Goal: Find specific page/section: Find specific page/section

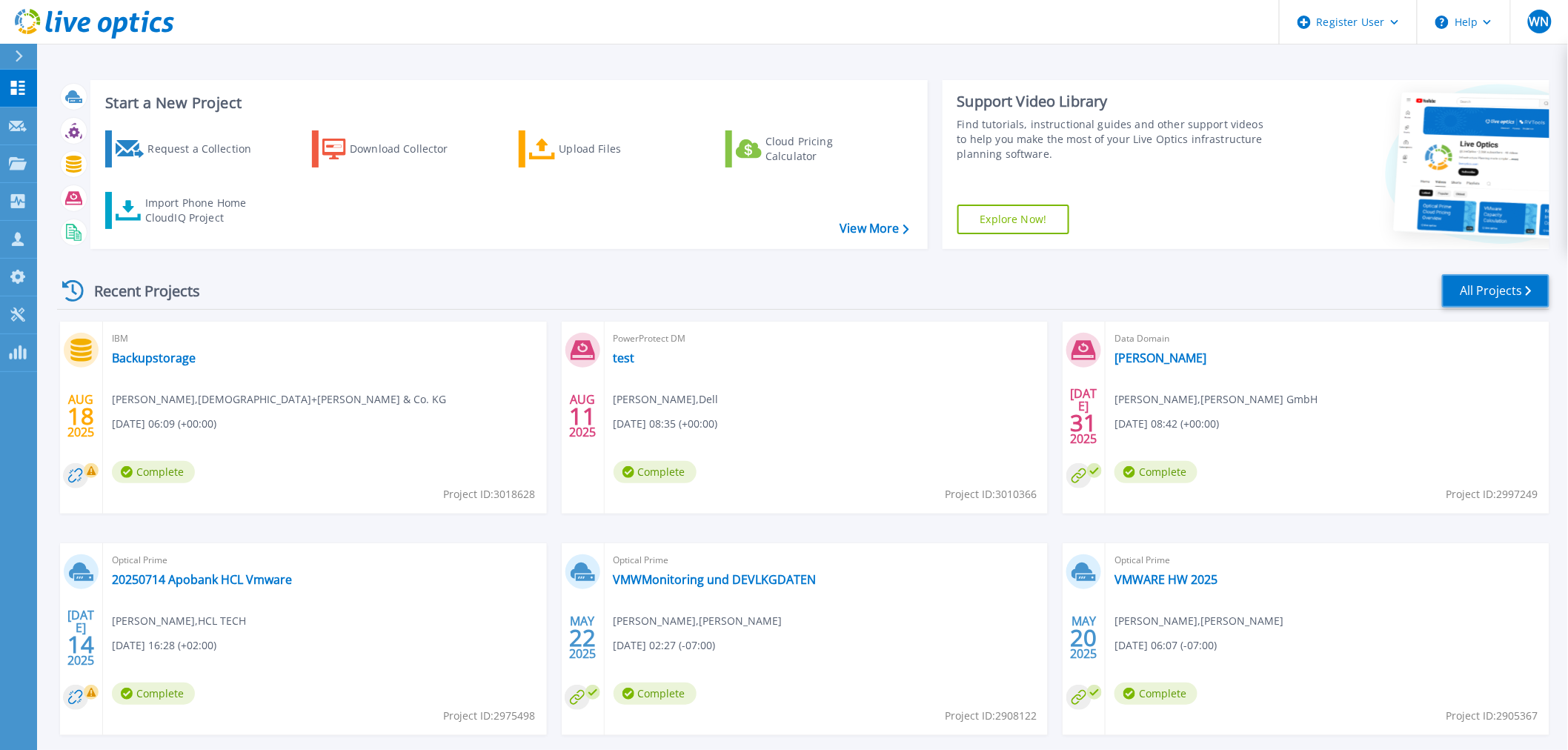
click at [1510, 292] on link "All Projects" at bounding box center [1496, 291] width 107 height 33
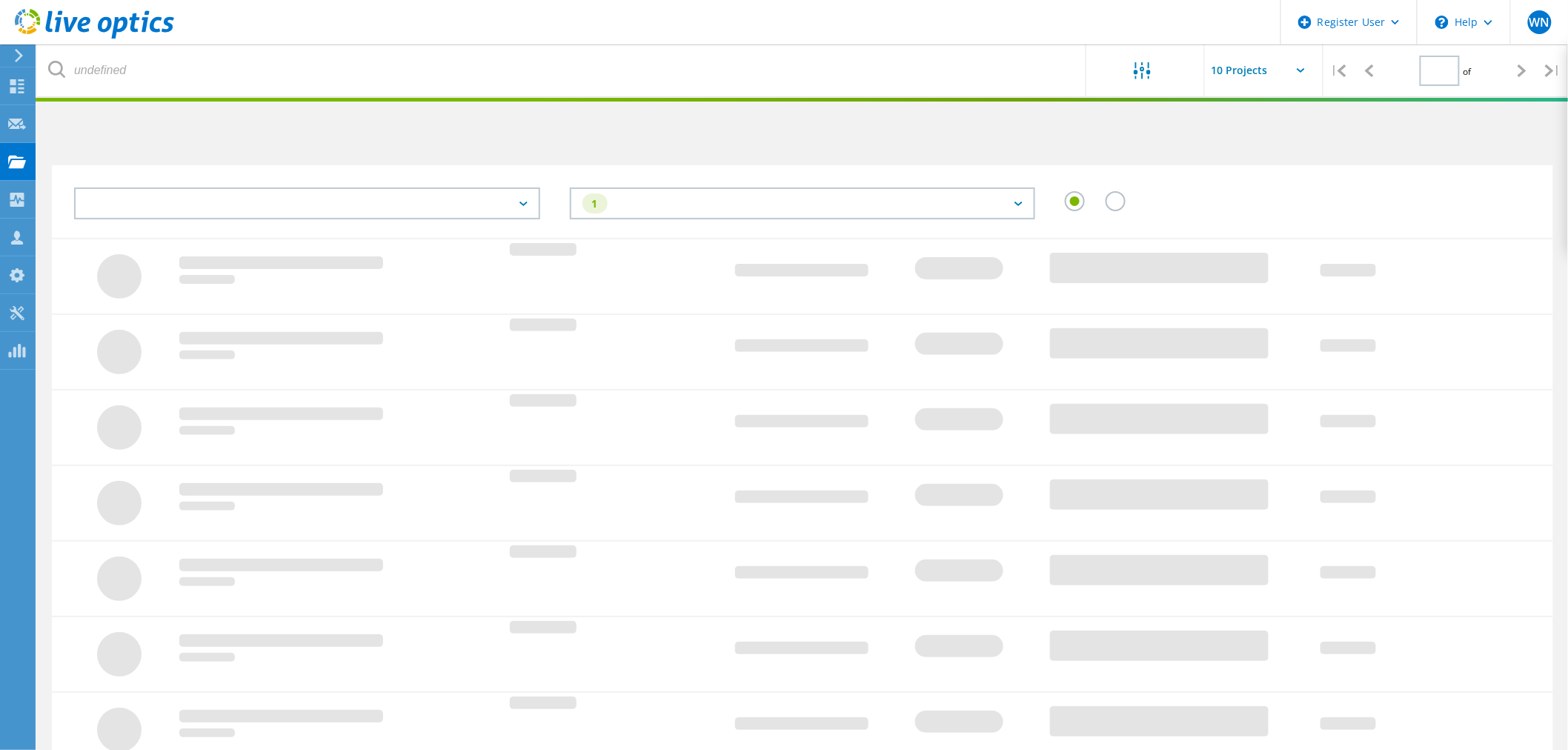
type input "1"
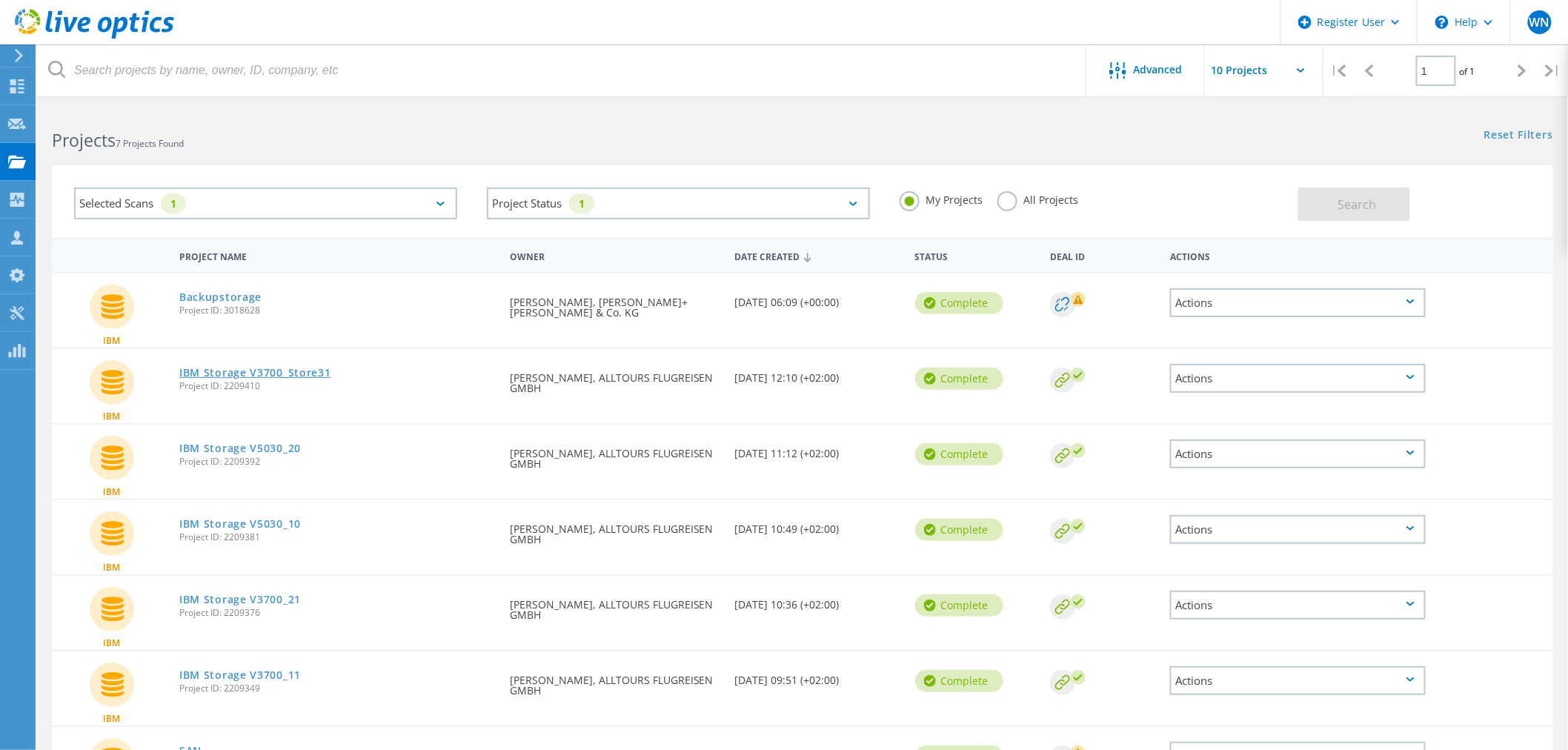
click at [304, 367] on link "IBM Storage V3700_Store31" at bounding box center [255, 372] width 152 height 10
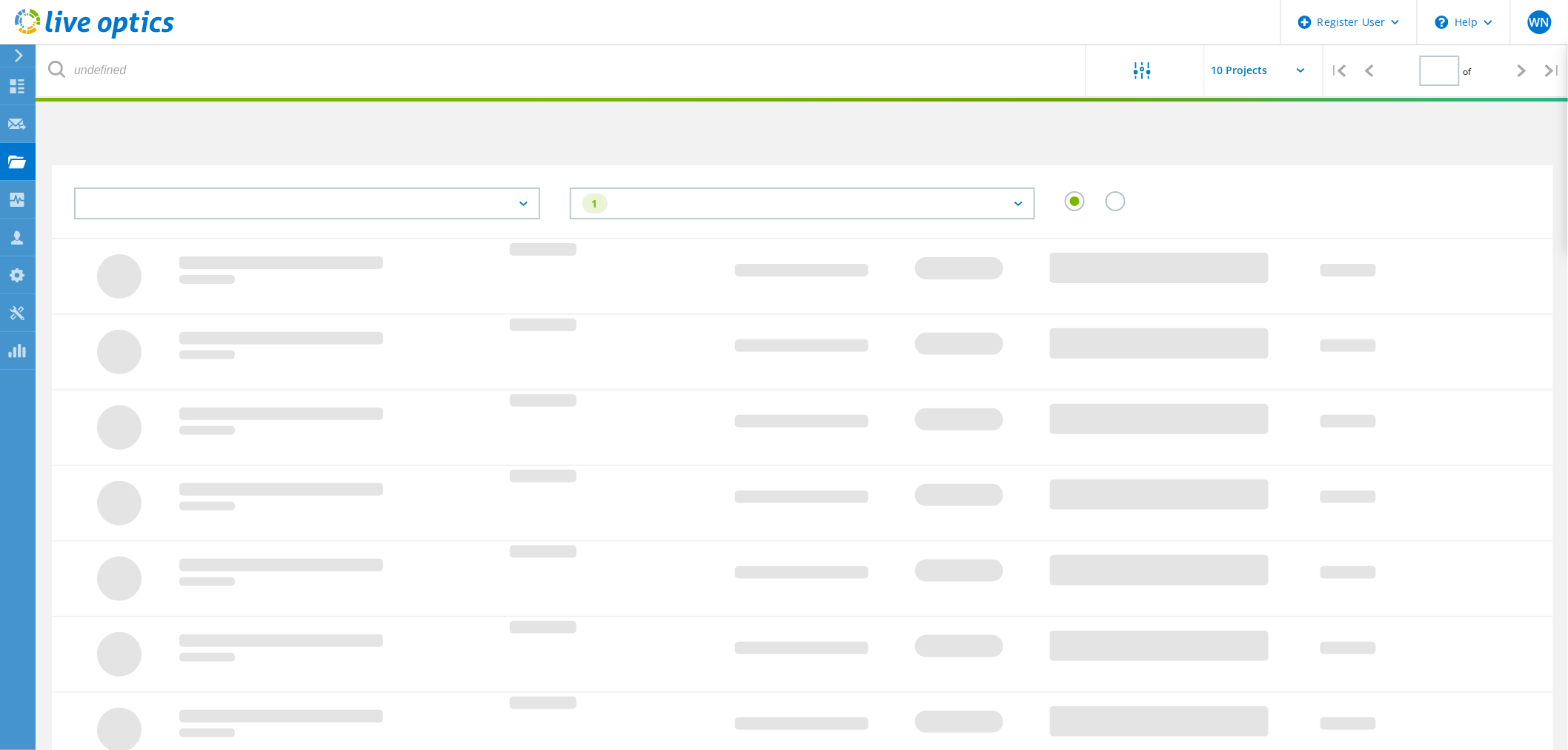
type input "1"
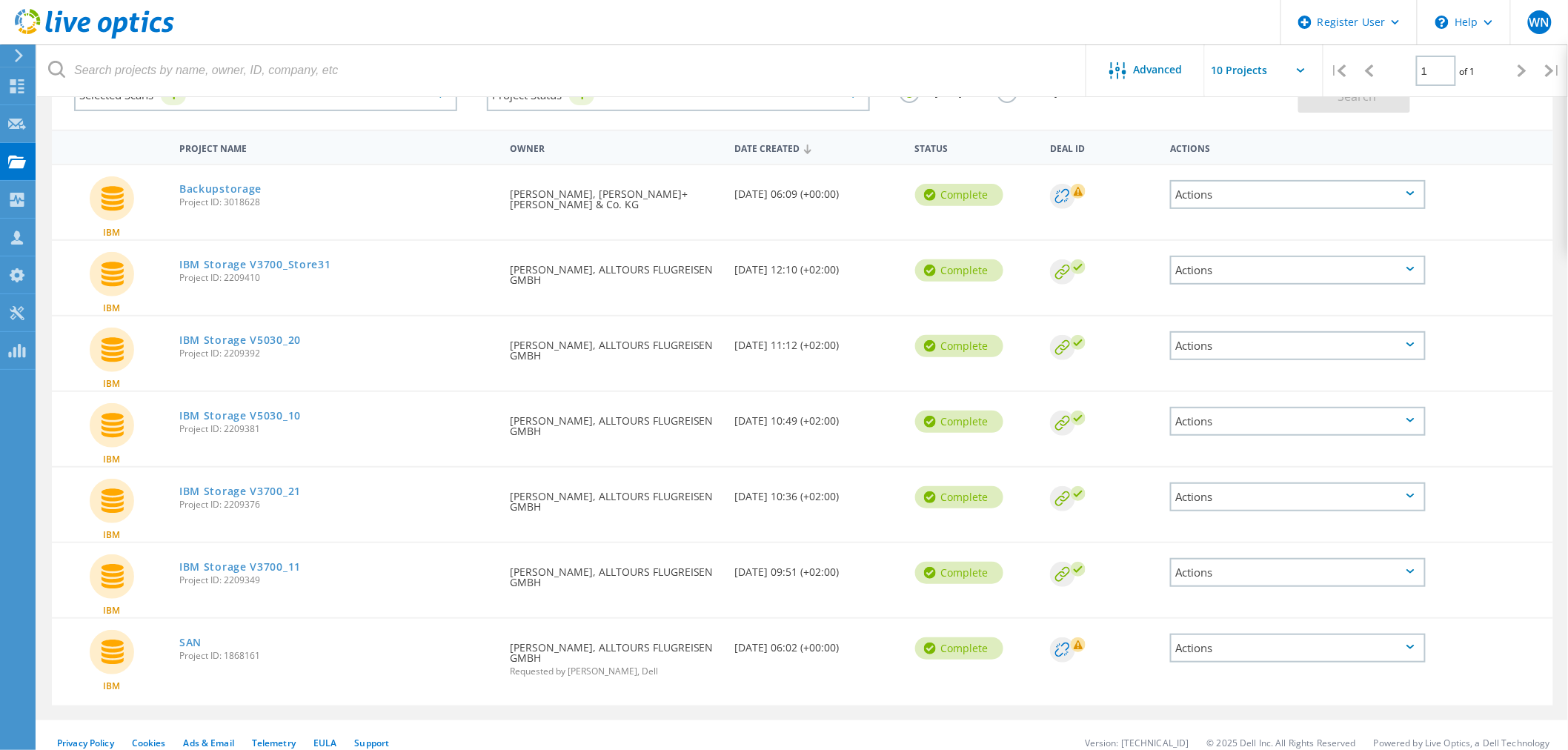
scroll to position [116, 0]
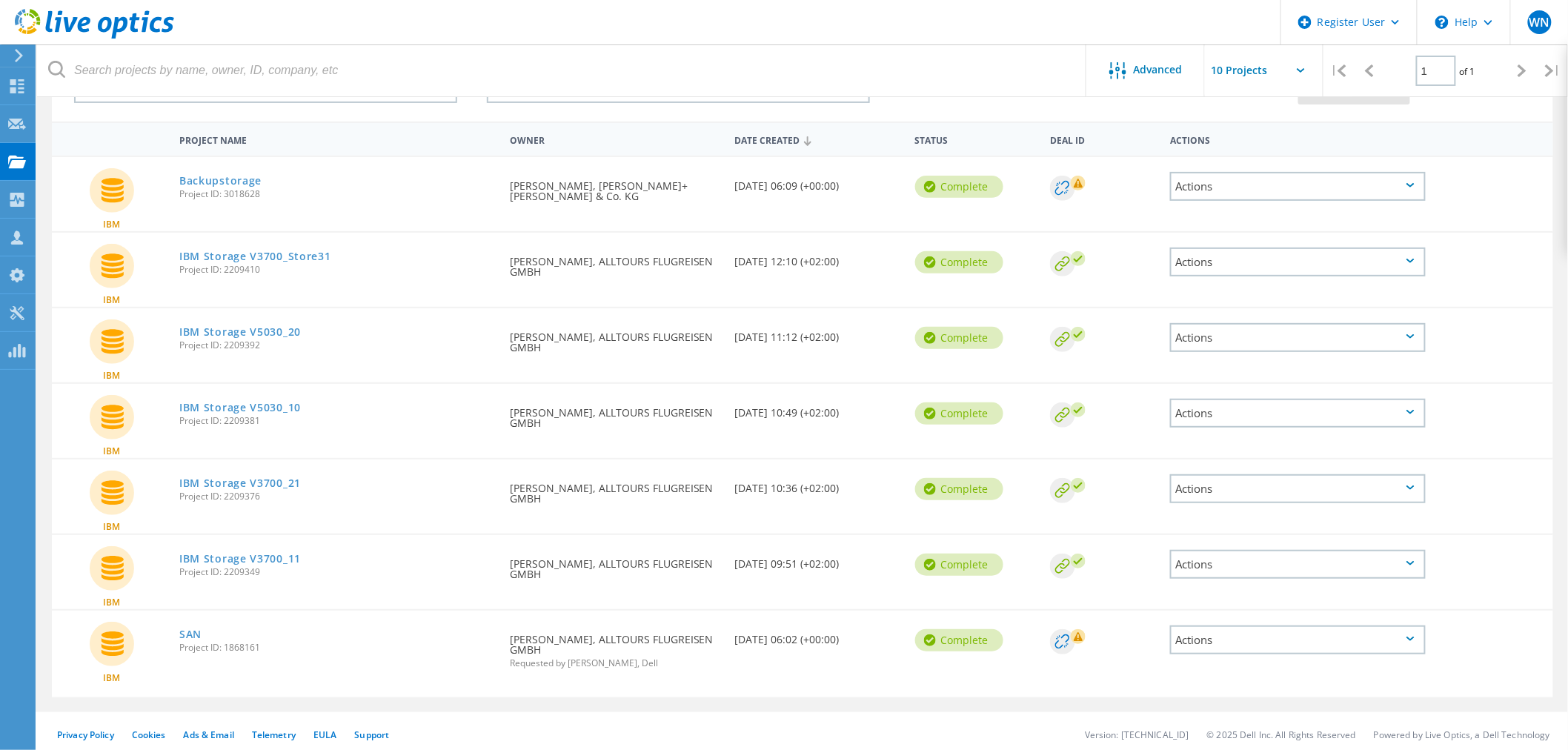
click at [1515, 71] on div at bounding box center [1523, 70] width 30 height 53
click at [1523, 70] on icon at bounding box center [1522, 71] width 9 height 13
click at [1294, 63] on input "text" at bounding box center [1280, 70] width 149 height 52
click at [1272, 163] on div "Show 30 Projects" at bounding box center [1280, 159] width 147 height 24
type input "Show 30 Projects"
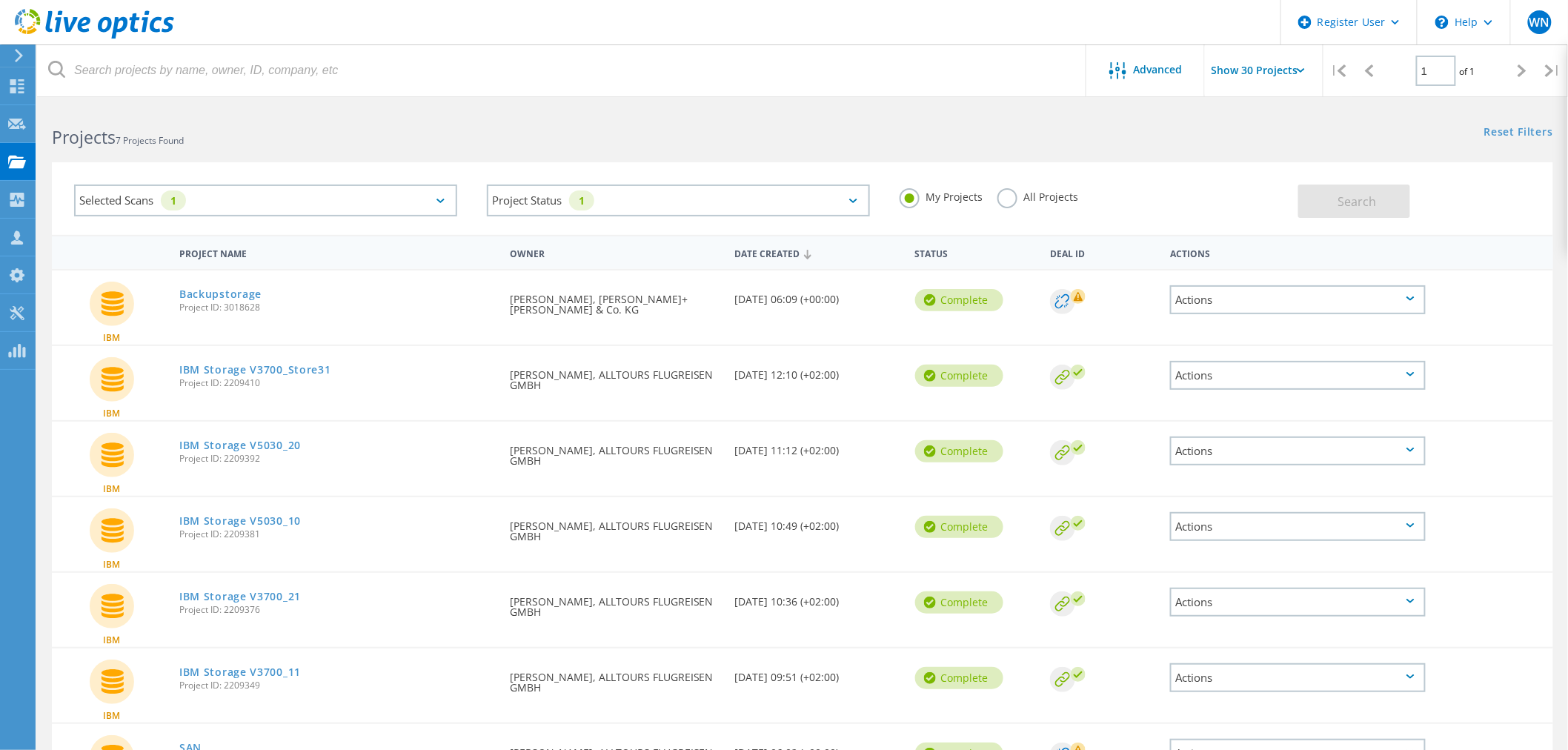
scroll to position [0, 0]
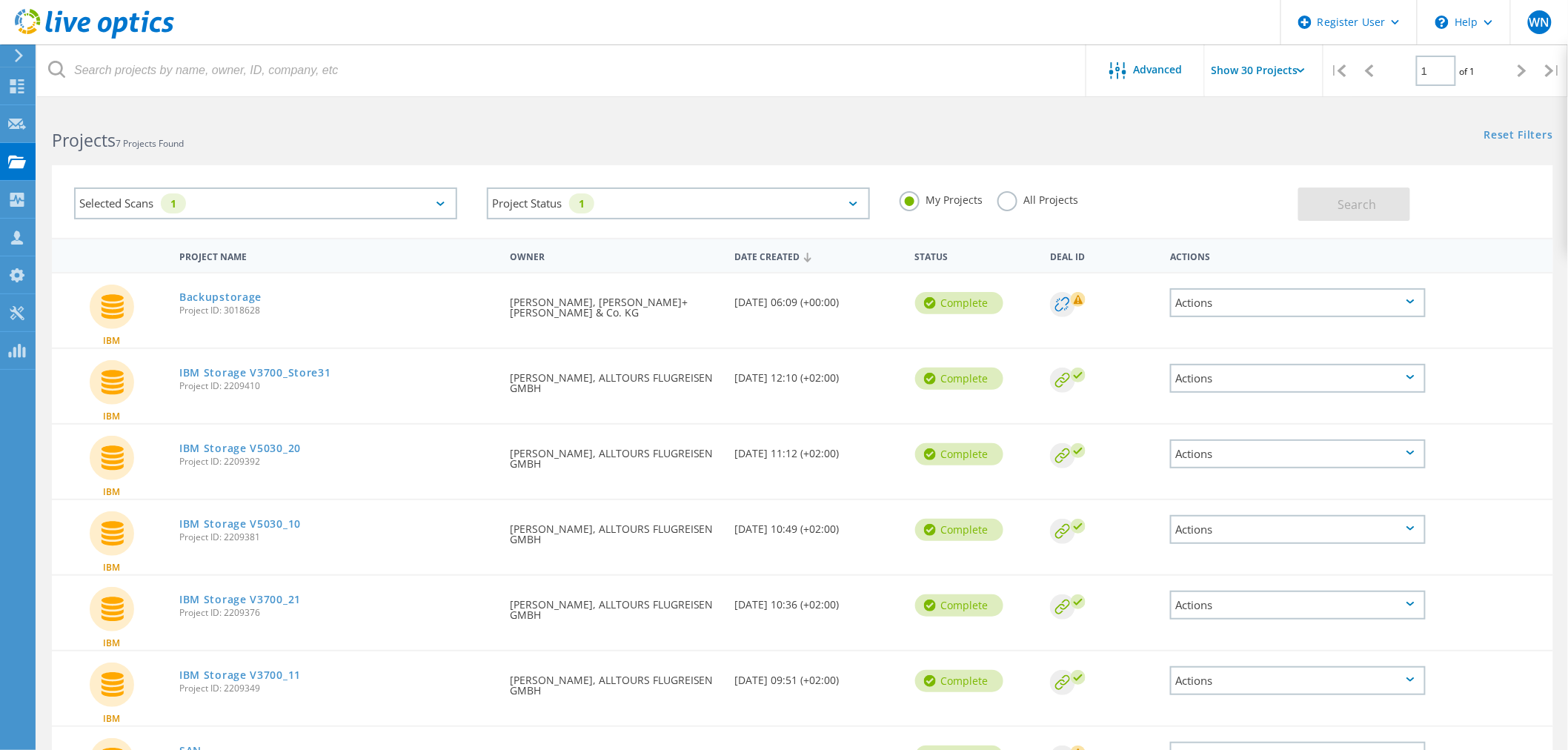
click at [1001, 201] on label "All Projects" at bounding box center [1038, 198] width 81 height 14
click at [0, 0] on input "All Projects" at bounding box center [0, 0] width 0 height 0
click at [1343, 213] on button "Search" at bounding box center [1355, 204] width 112 height 33
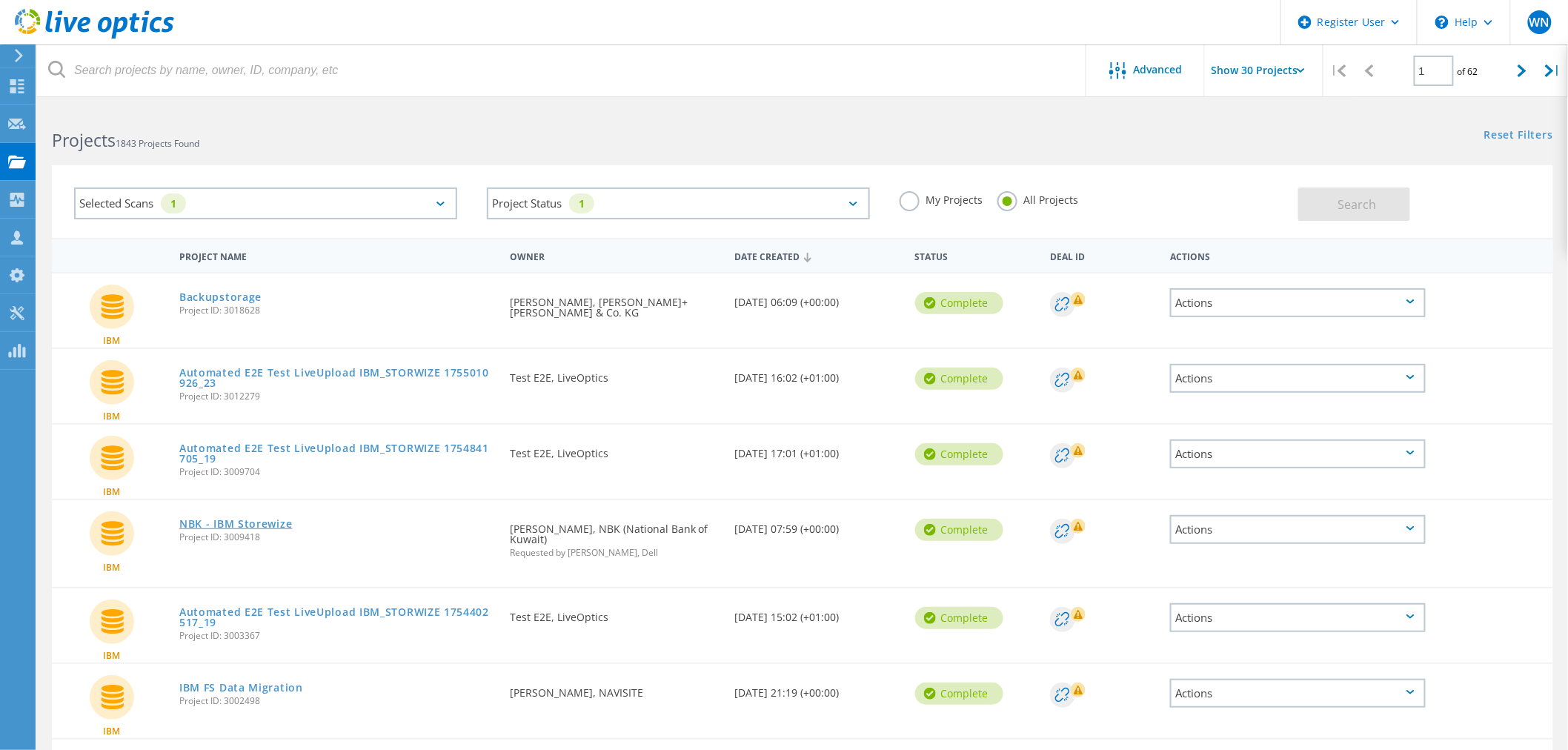
click at [274, 518] on link "NBK - IBM Storewize" at bounding box center [236, 523] width 113 height 10
